Goal: Task Accomplishment & Management: Use online tool/utility

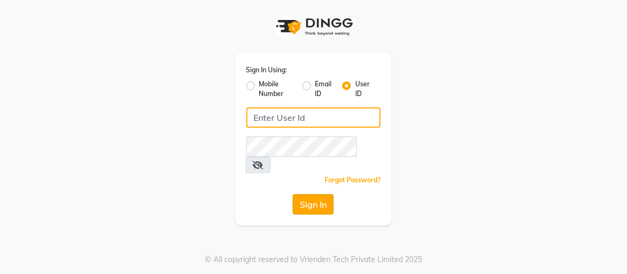
type input "rajaj"
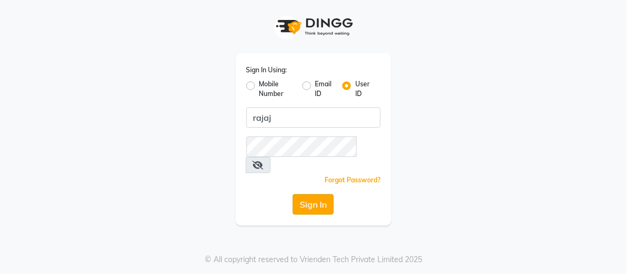
click at [304, 194] on button "Sign In" at bounding box center [313, 204] width 41 height 20
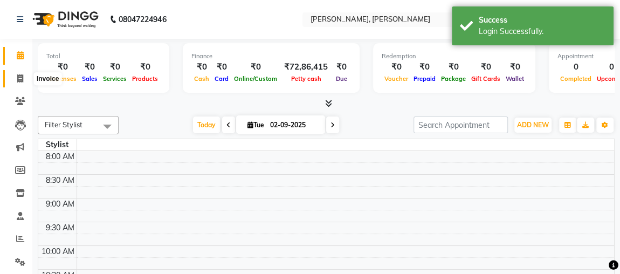
click at [22, 79] on icon at bounding box center [20, 78] width 6 height 8
select select "service"
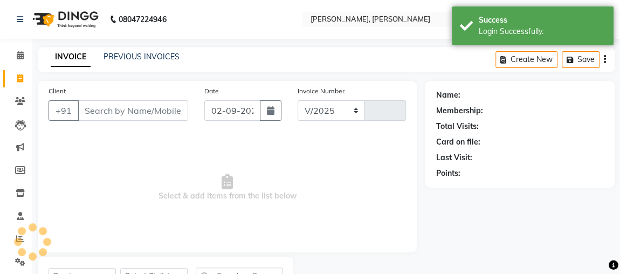
select select "4362"
type input "2152"
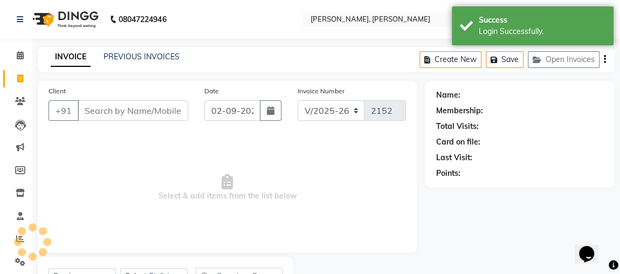
click at [114, 61] on div "PREVIOUS INVOICES" at bounding box center [142, 56] width 76 height 11
click at [118, 61] on link "PREVIOUS INVOICES" at bounding box center [142, 57] width 76 height 10
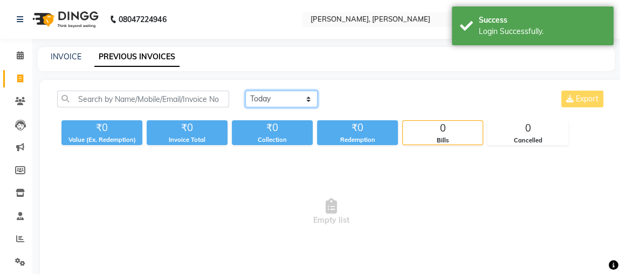
click at [307, 97] on select "[DATE] [DATE] Custom Range" at bounding box center [281, 99] width 72 height 17
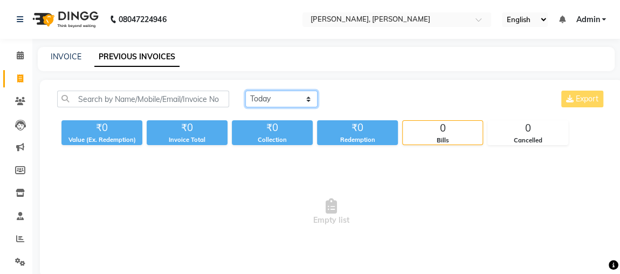
click at [272, 100] on select "[DATE] [DATE] Custom Range" at bounding box center [281, 99] width 72 height 17
click at [308, 99] on select "[DATE] [DATE] Custom Range" at bounding box center [281, 99] width 72 height 17
select select "[DATE]"
click at [245, 91] on select "[DATE] [DATE] Custom Range" at bounding box center [281, 99] width 72 height 17
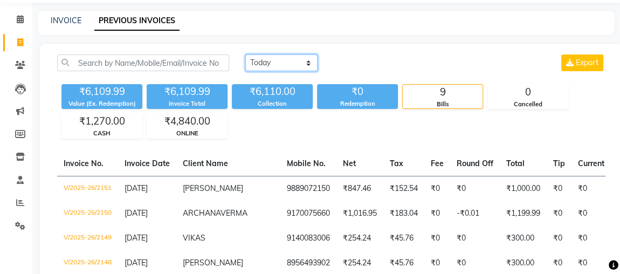
scroll to position [25, 0]
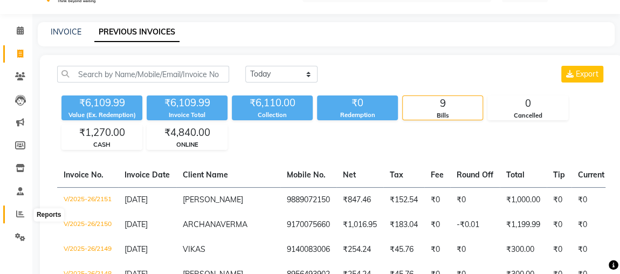
click at [19, 214] on icon at bounding box center [20, 214] width 8 height 8
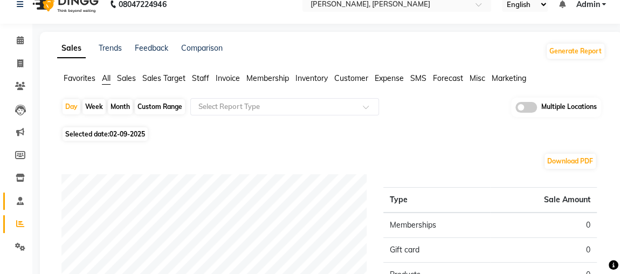
scroll to position [25, 0]
